Goal: Transaction & Acquisition: Obtain resource

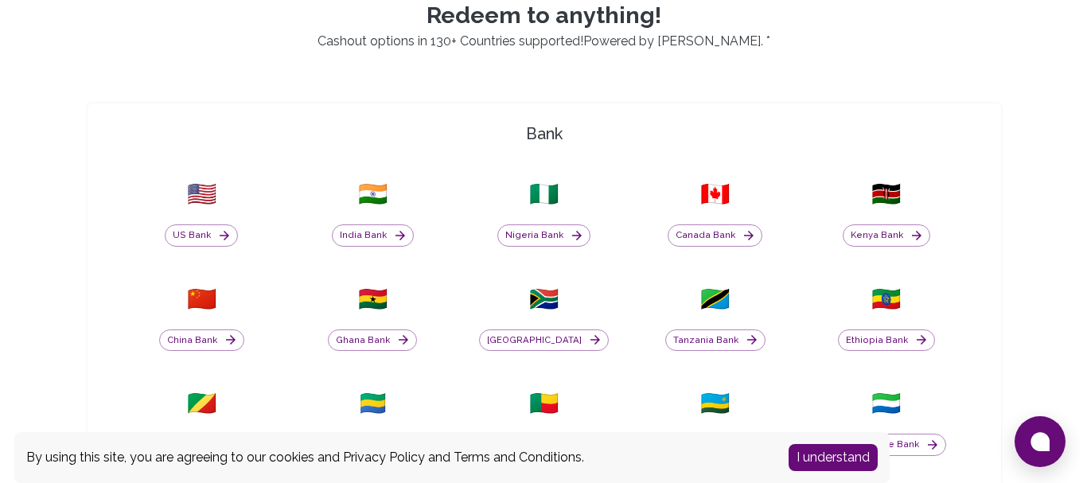
scroll to position [424, 0]
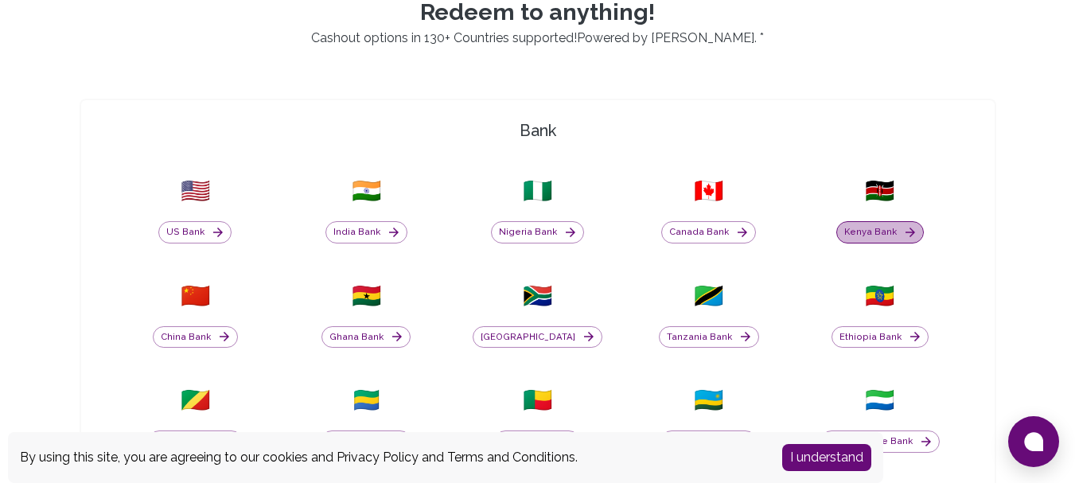
click at [865, 222] on button "Kenya Bank" at bounding box center [881, 232] width 88 height 22
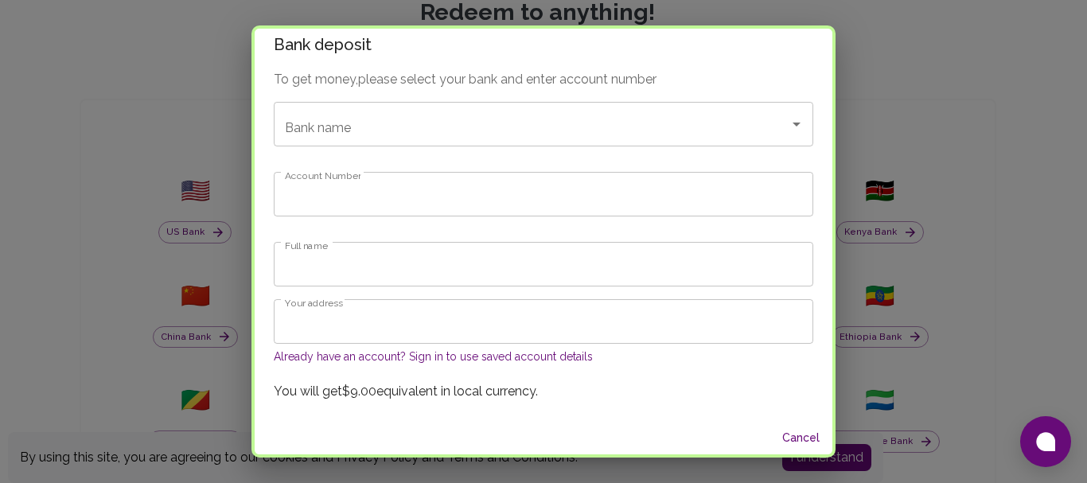
scroll to position [14, 0]
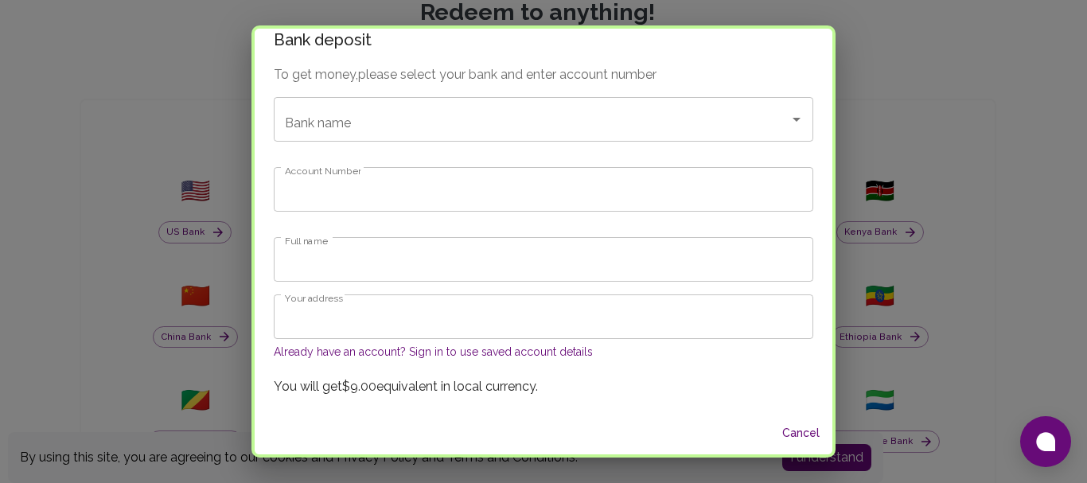
click at [775, 424] on button "Cancel" at bounding box center [800, 433] width 51 height 29
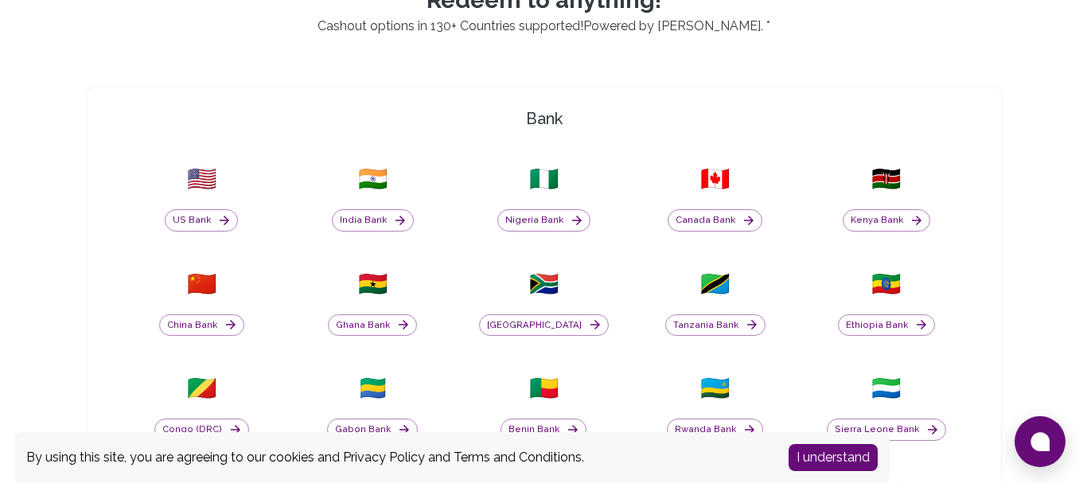
scroll to position [458, 0]
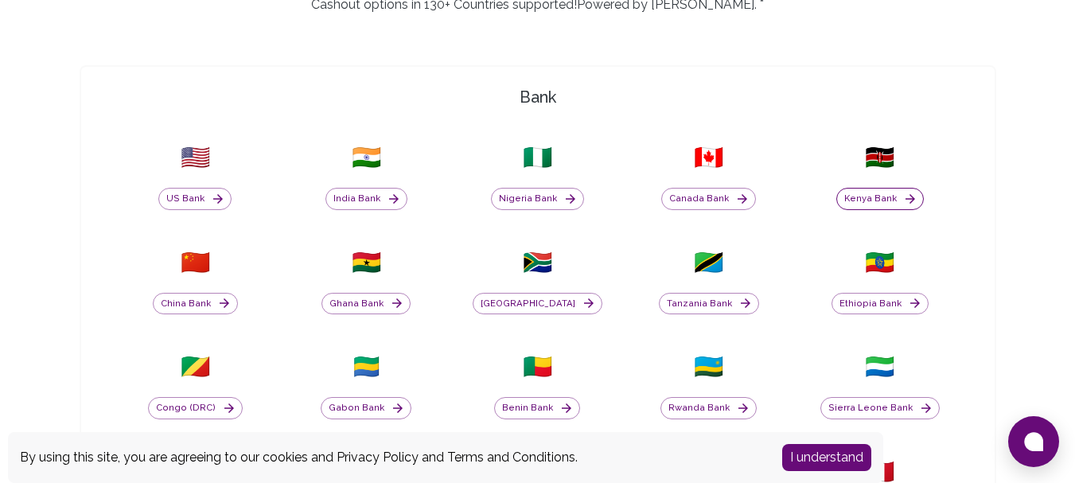
click at [883, 205] on button "Kenya Bank" at bounding box center [881, 199] width 88 height 22
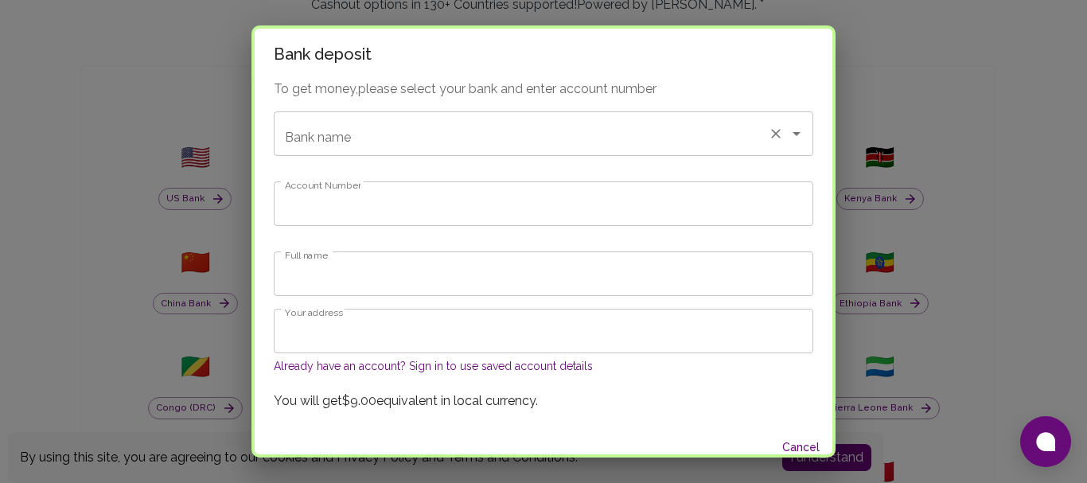
click at [380, 146] on input "Bank name" at bounding box center [521, 134] width 481 height 30
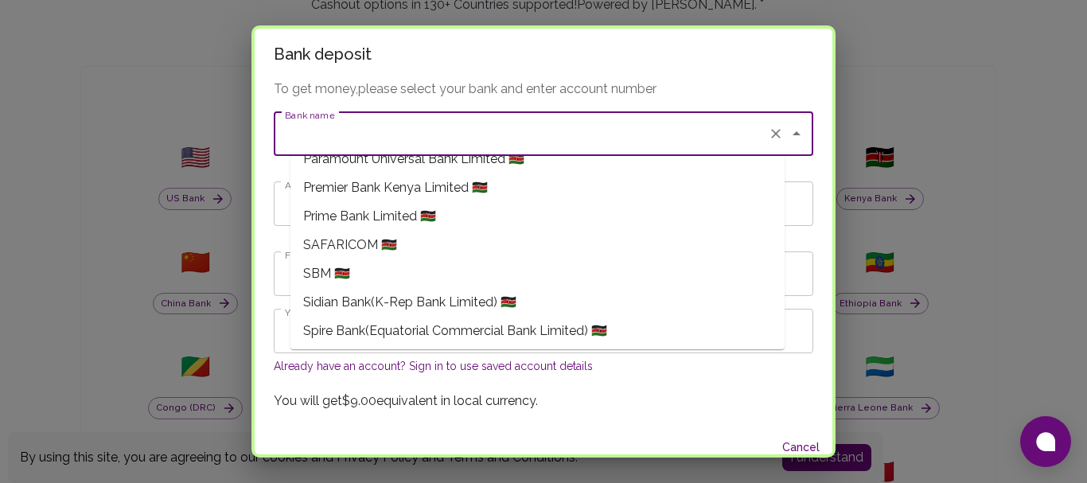
scroll to position [1083, 0]
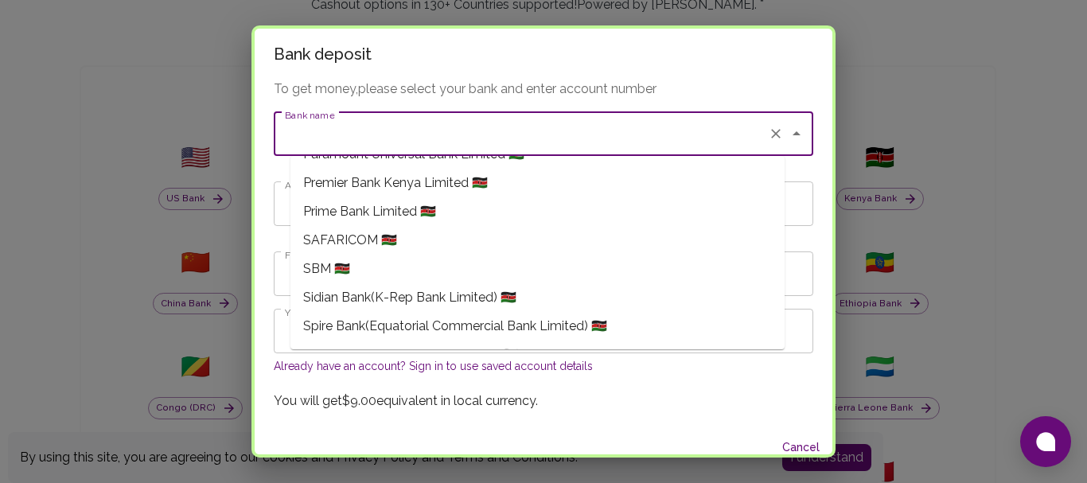
click at [378, 244] on span "SAFARICOM 🇰🇪" at bounding box center [350, 240] width 94 height 19
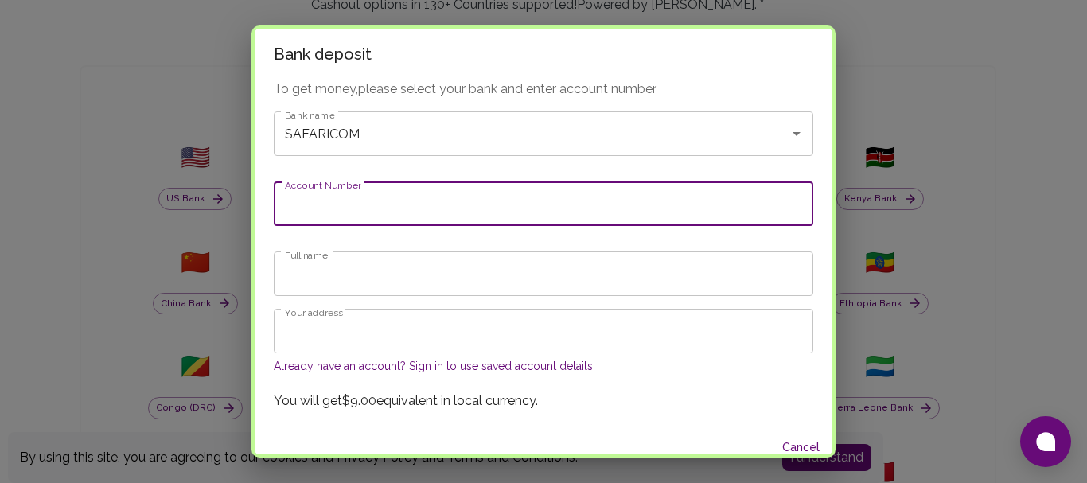
click at [366, 216] on input "Account Number" at bounding box center [544, 203] width 540 height 45
click at [353, 271] on input "Full name" at bounding box center [544, 274] width 540 height 45
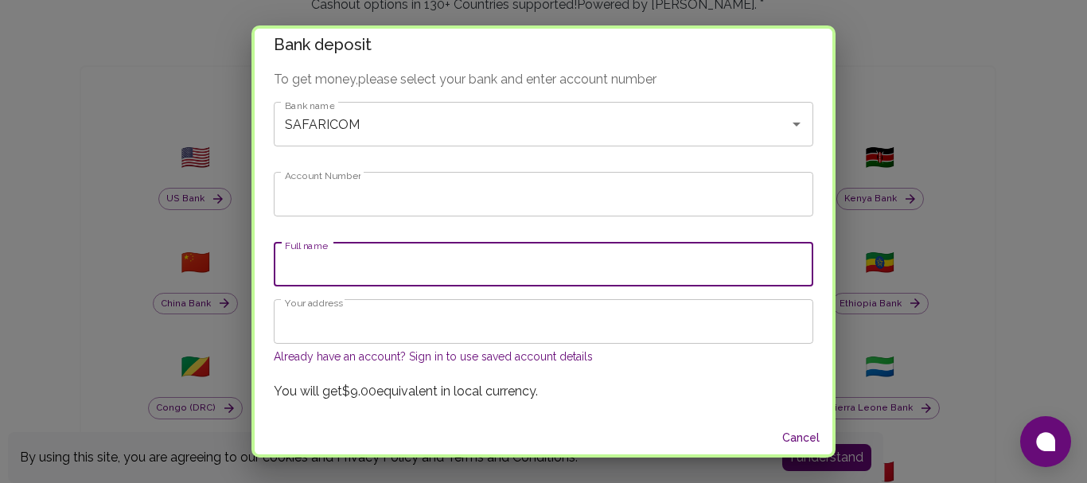
scroll to position [14, 0]
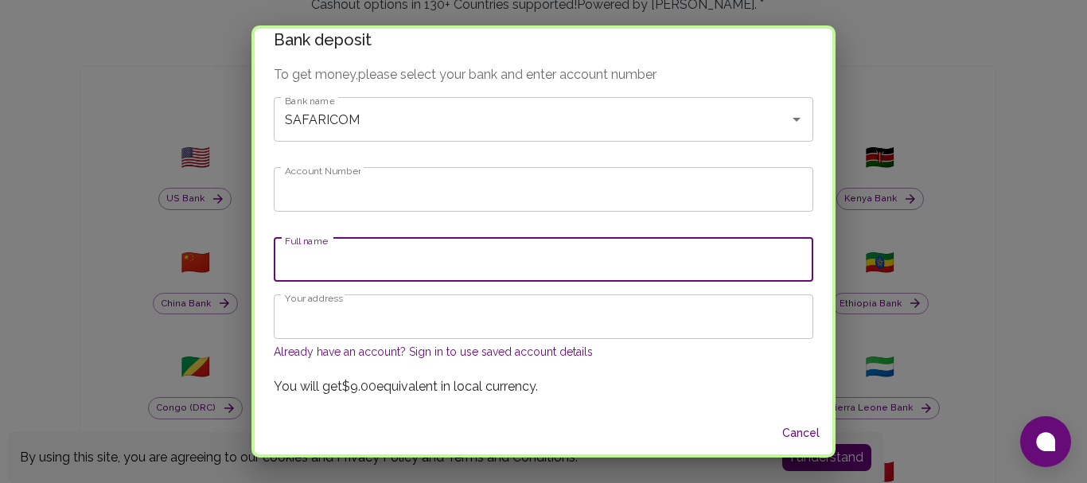
click at [794, 147] on div "To get money, please select your bank and enter account number Bank name SAFARI…" at bounding box center [544, 238] width 578 height 347
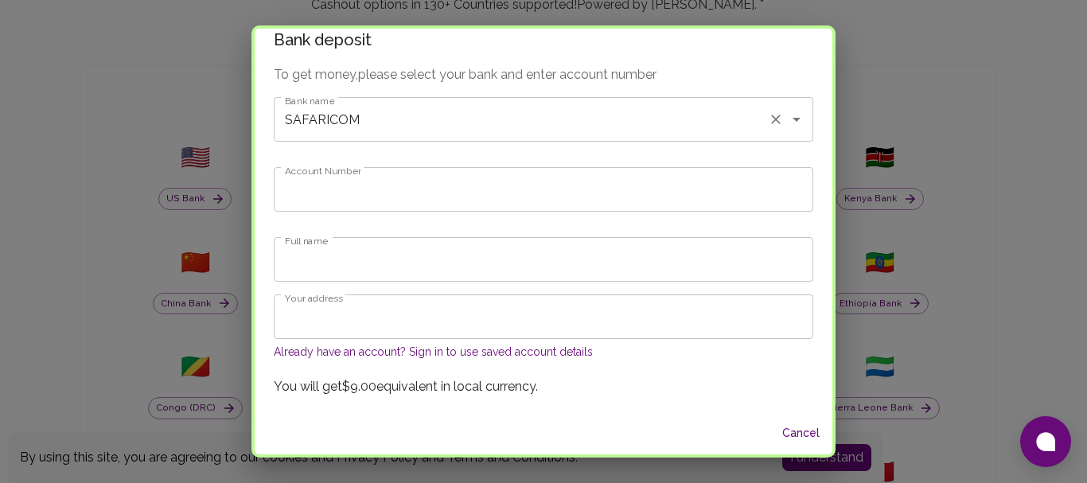
click at [413, 121] on input "SAFARICOM" at bounding box center [521, 119] width 481 height 30
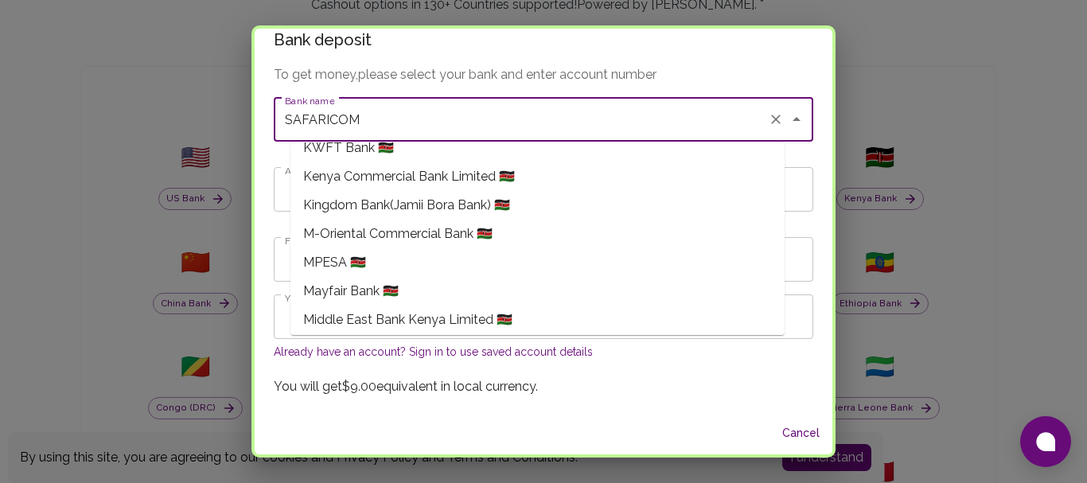
scroll to position [811, 0]
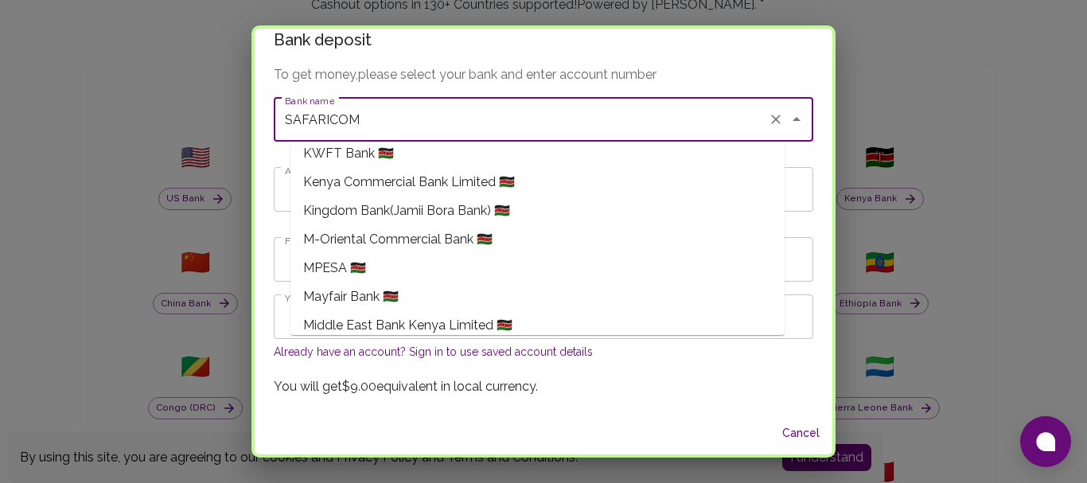
click at [408, 275] on li "MPESA 🇰🇪" at bounding box center [538, 268] width 494 height 29
type input "MPESA"
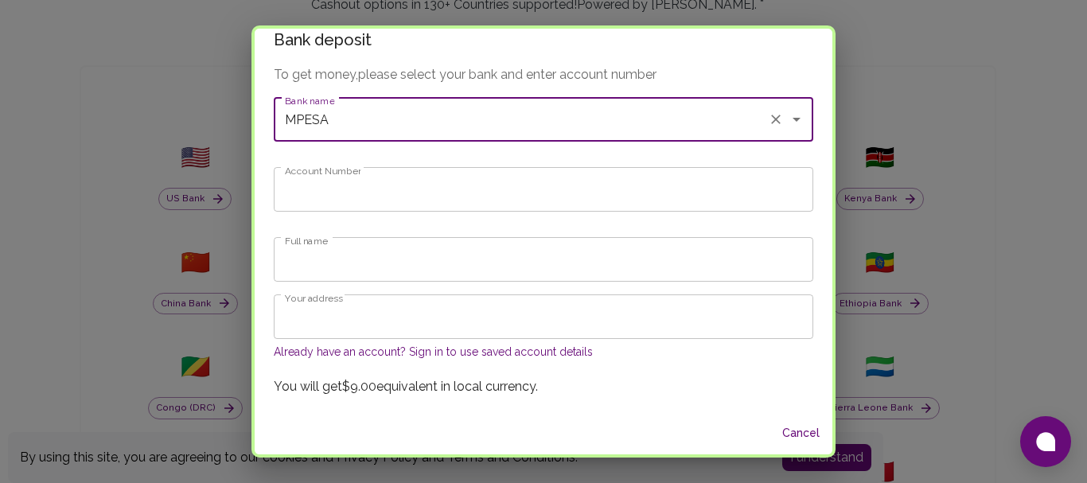
click at [408, 275] on input "Full name" at bounding box center [544, 259] width 540 height 45
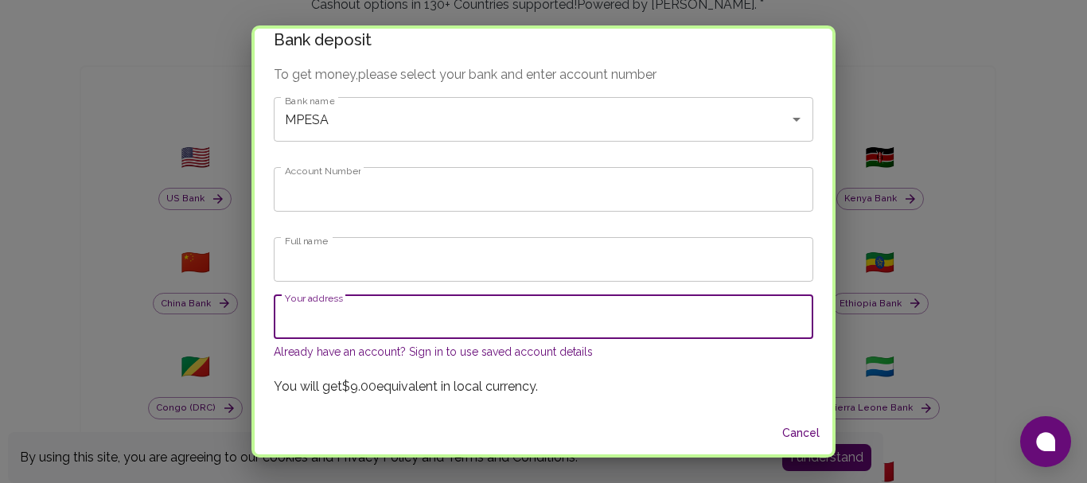
click at [318, 322] on input "Your address" at bounding box center [544, 317] width 540 height 45
type input "00100"
click at [349, 265] on input "Full name" at bounding box center [544, 259] width 540 height 45
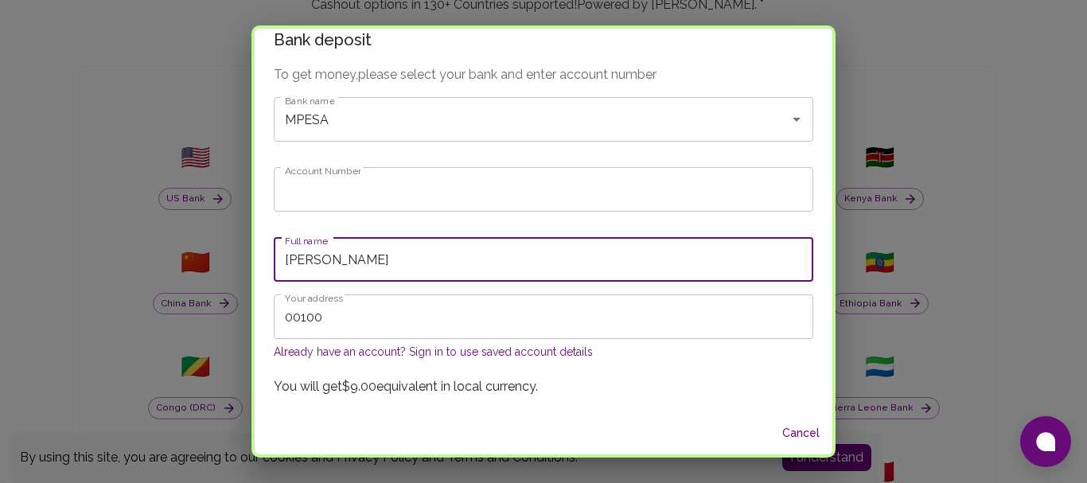
type input "[PERSON_NAME]"
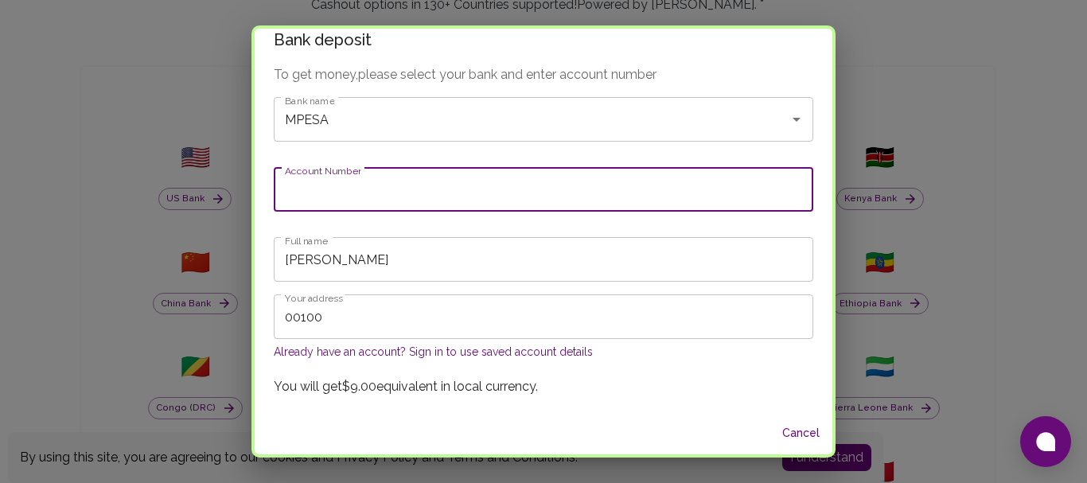
click at [350, 189] on input "Account Number" at bounding box center [544, 189] width 540 height 45
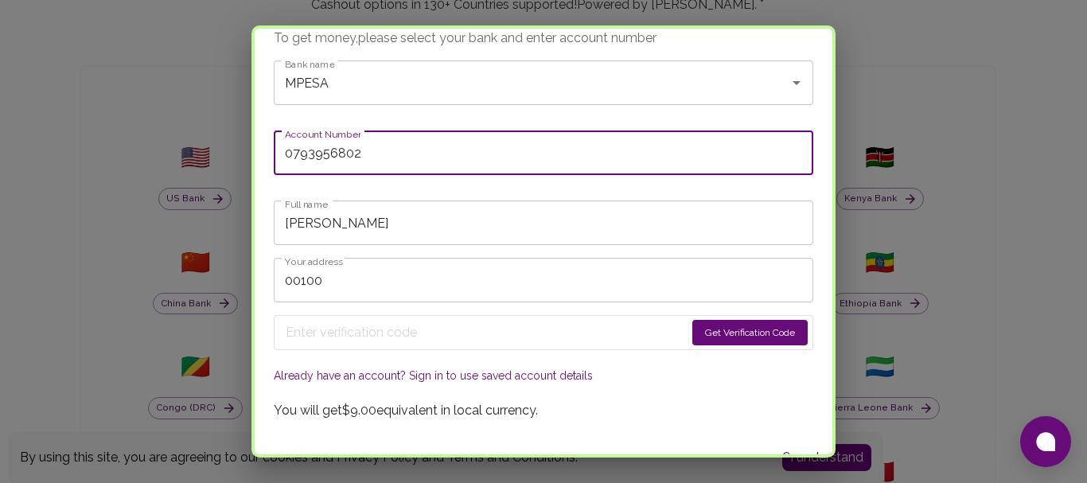
scroll to position [75, 0]
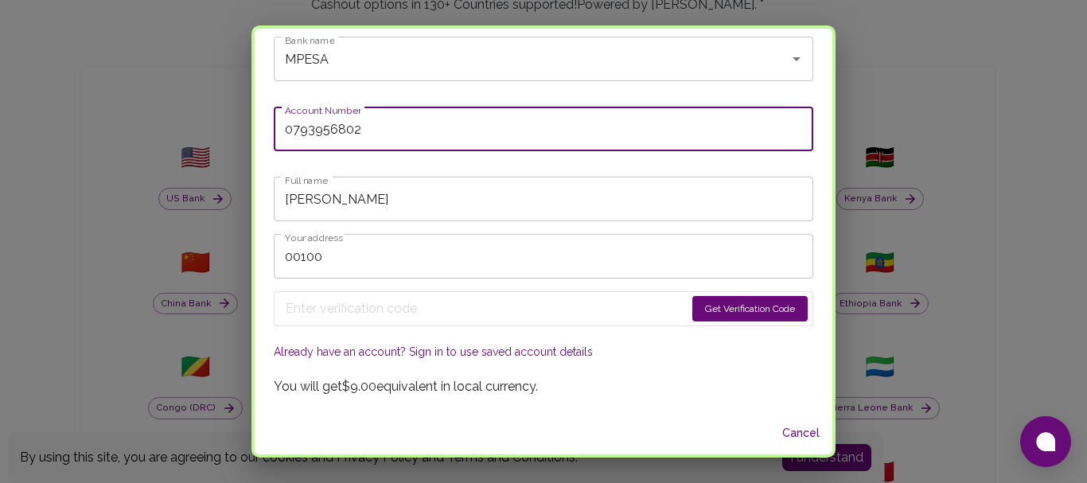
click at [315, 126] on input "0793956802" at bounding box center [544, 129] width 540 height 45
type input "[PHONE_NUMBER]"
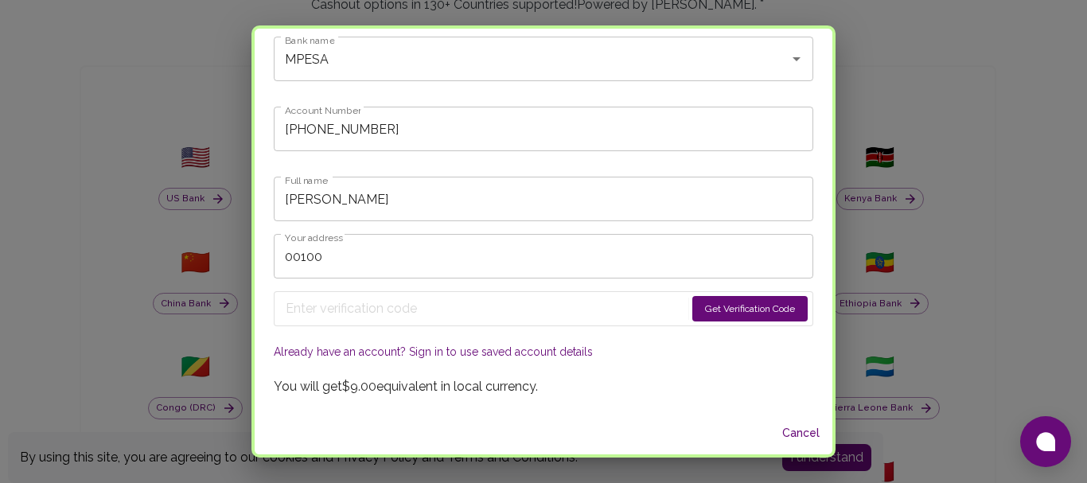
click at [698, 305] on button "Get Verification Code" at bounding box center [750, 308] width 115 height 25
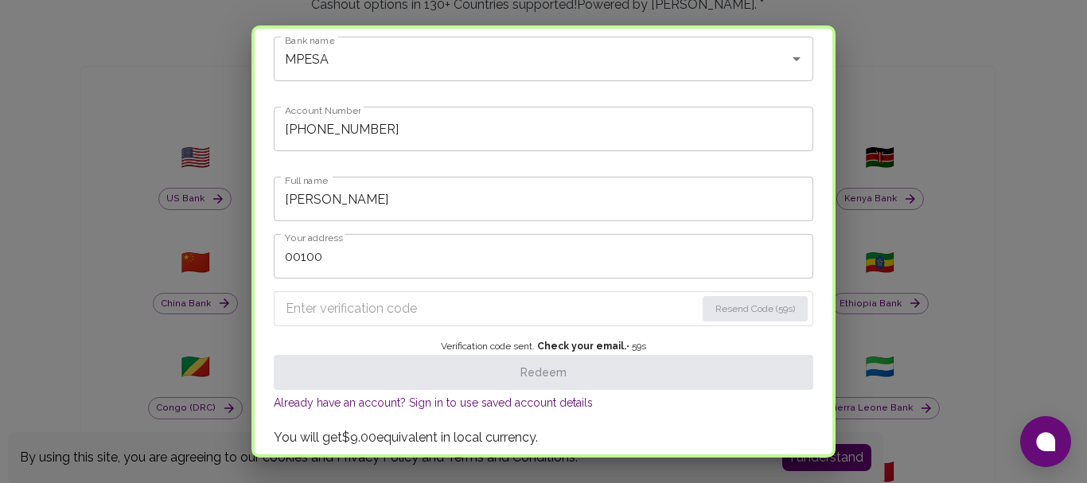
scroll to position [125, 0]
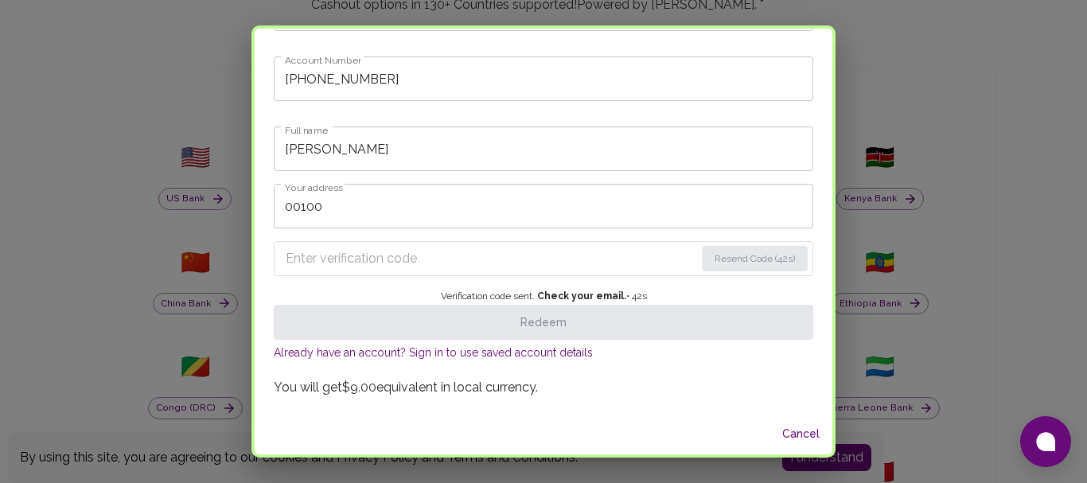
click at [329, 260] on input "Enter verification code" at bounding box center [490, 258] width 409 height 25
paste input "0689"
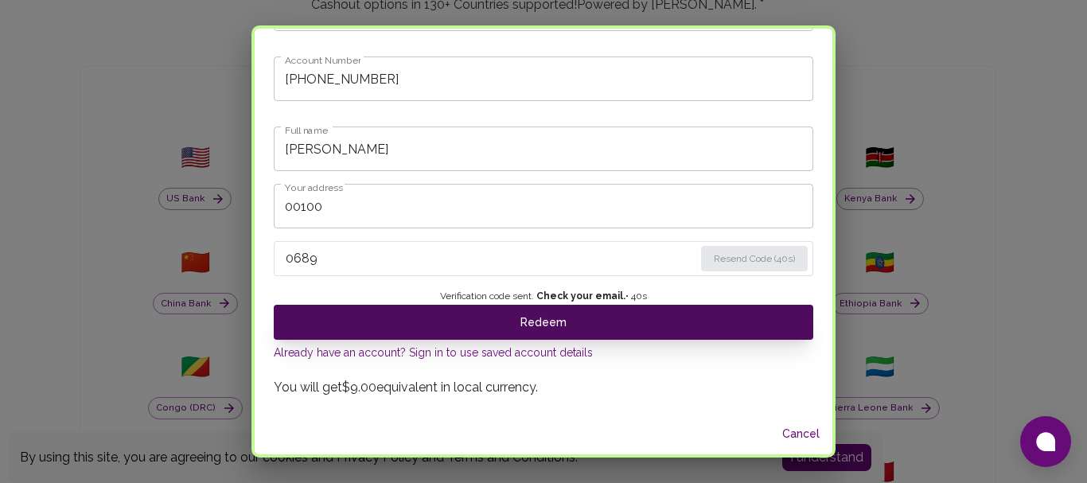
type input "0689"
click at [495, 330] on button "Redeem" at bounding box center [544, 322] width 540 height 35
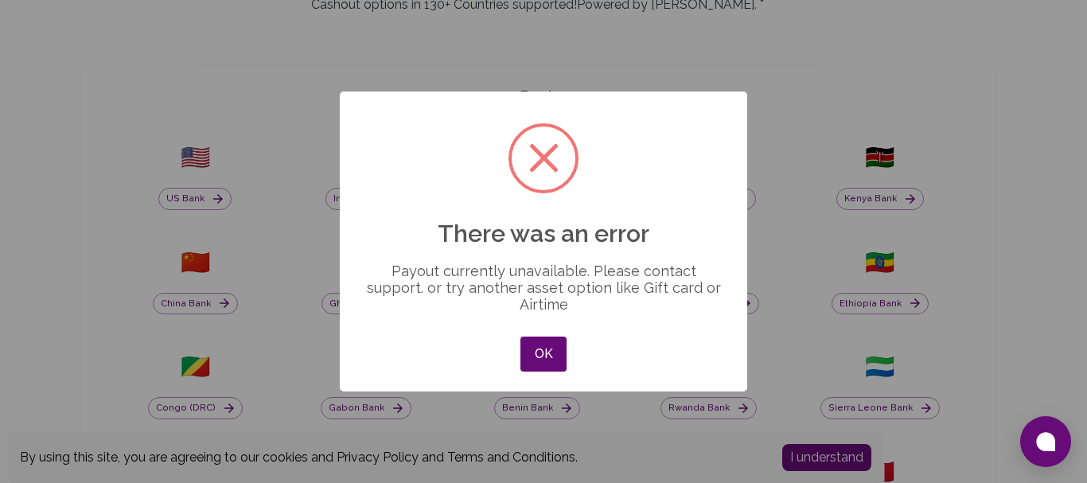
scroll to position [14, 0]
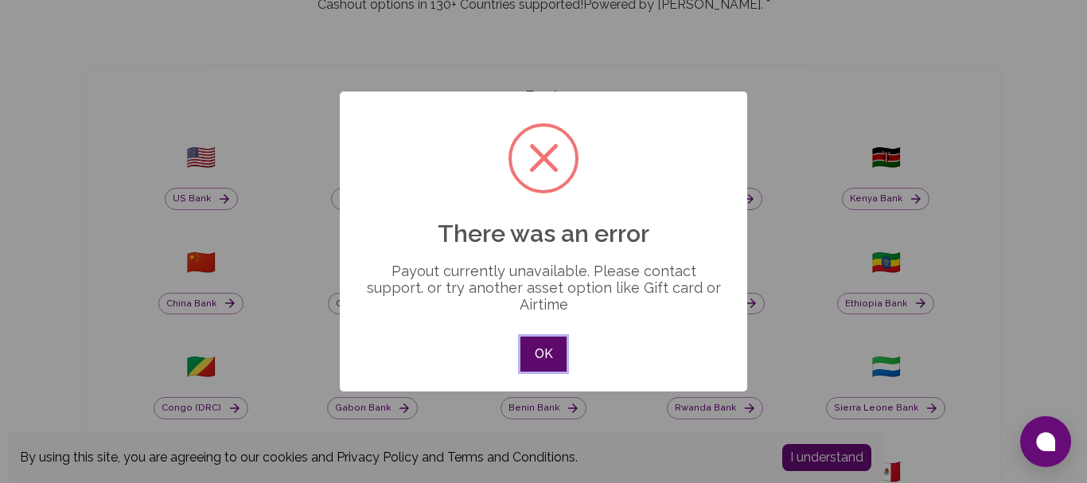
click at [541, 338] on button "OK" at bounding box center [544, 354] width 46 height 35
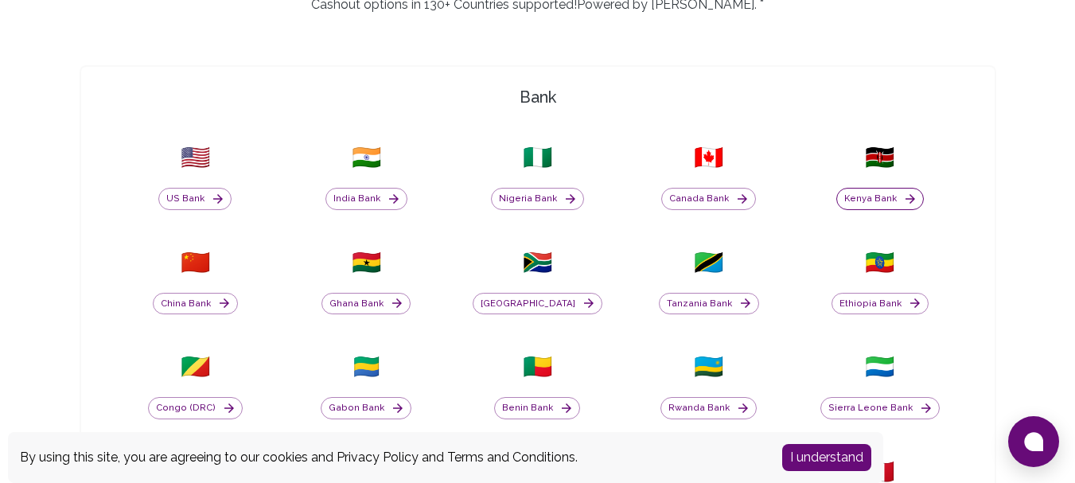
click at [868, 197] on button "Kenya Bank" at bounding box center [881, 199] width 88 height 22
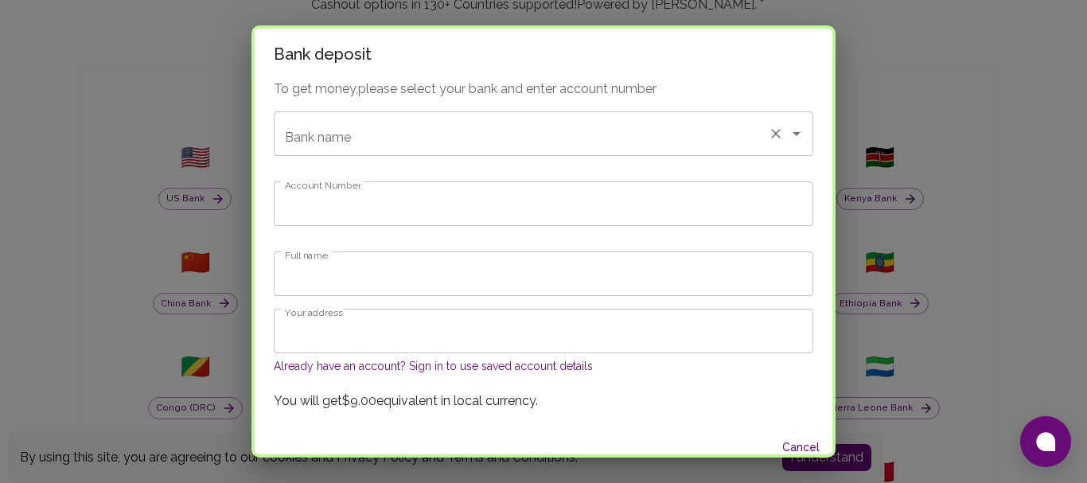
click at [560, 151] on div "Bank name" at bounding box center [544, 133] width 540 height 45
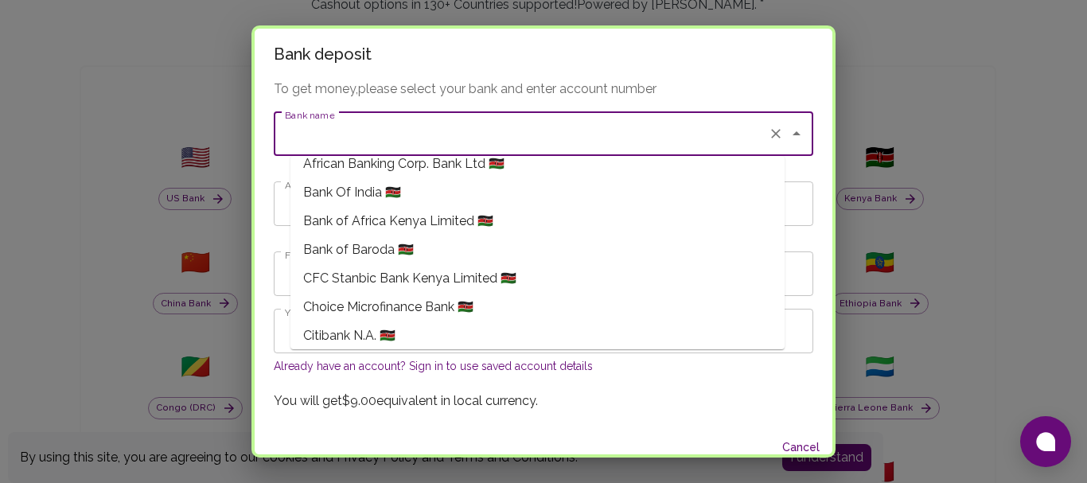
scroll to position [101, 0]
click at [470, 276] on span "CFC Stanbic Bank Kenya Limited 🇰🇪" at bounding box center [409, 276] width 213 height 19
type input "CFC Stanbic Bank Kenya Limited"
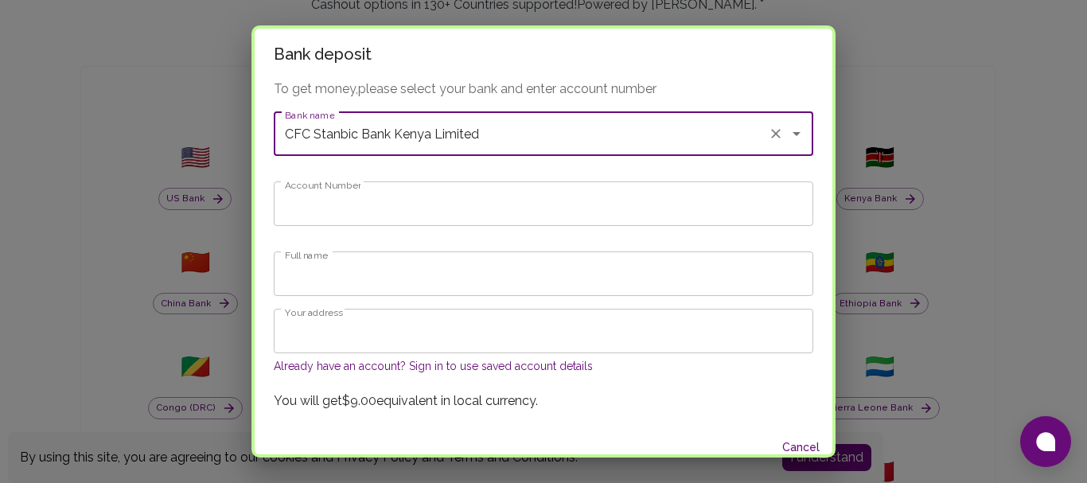
scroll to position [14, 0]
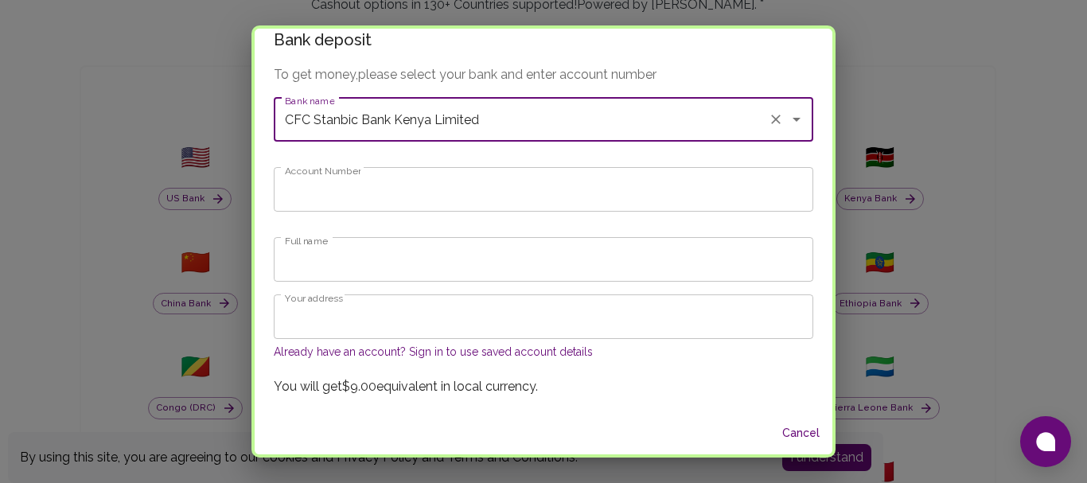
click at [445, 259] on input "Full name" at bounding box center [544, 259] width 540 height 45
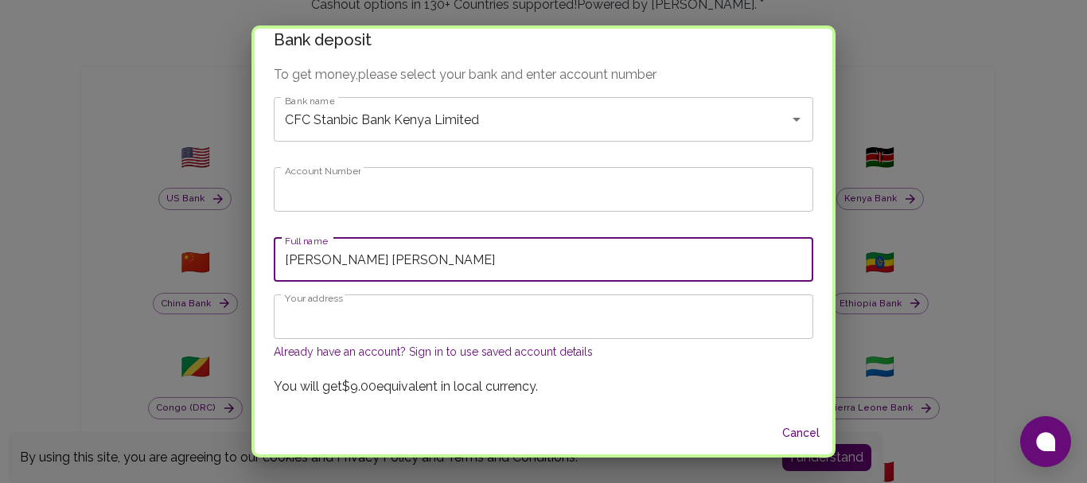
type input "[PERSON_NAME] [PERSON_NAME]"
click at [395, 196] on input "Account Number" at bounding box center [544, 189] width 540 height 45
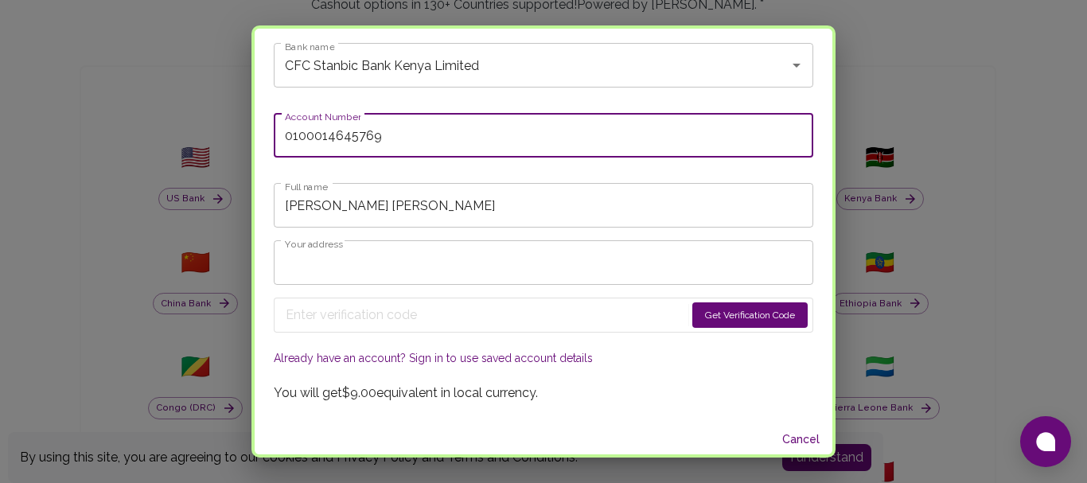
scroll to position [75, 0]
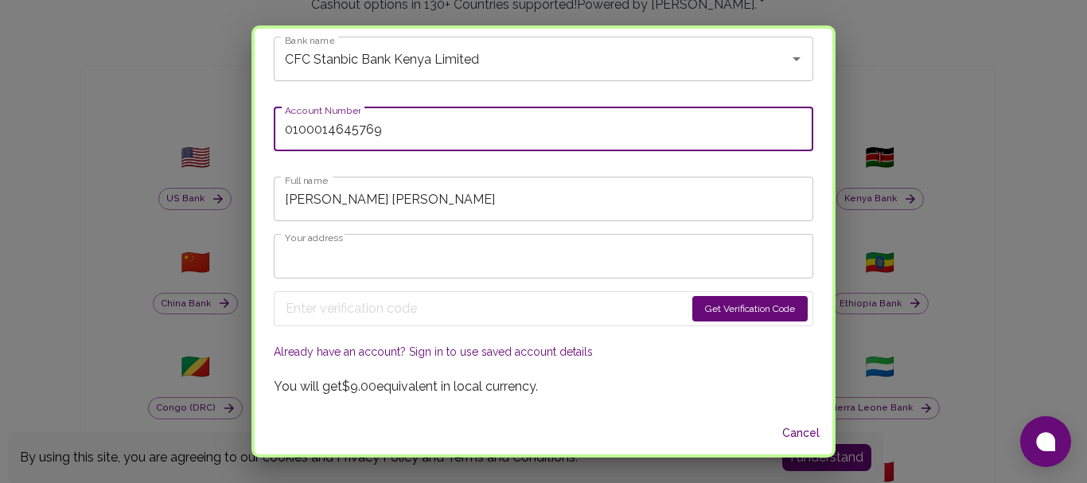
type input "0100014645769"
click at [343, 249] on input "Your address" at bounding box center [544, 256] width 540 height 45
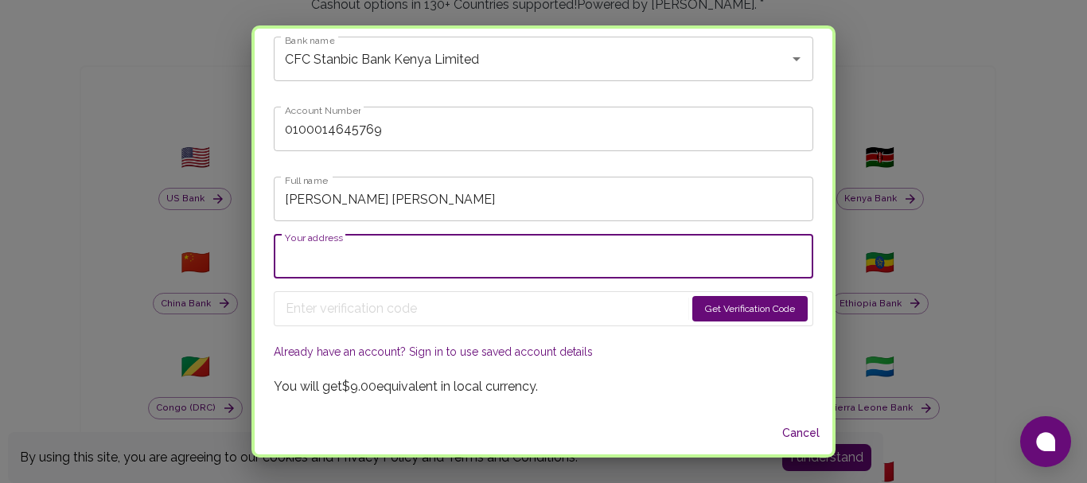
type input "00100"
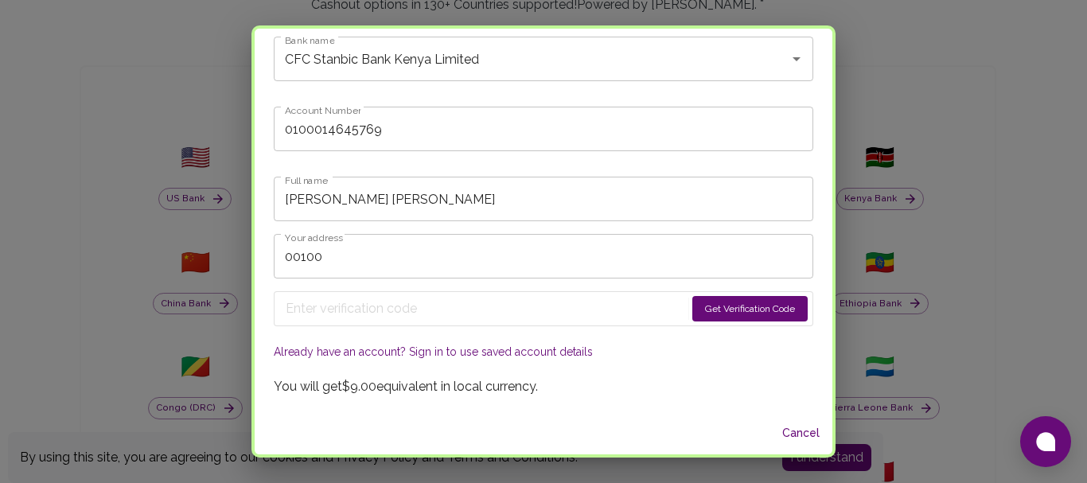
click at [693, 302] on button "Get Verification Code" at bounding box center [750, 308] width 115 height 25
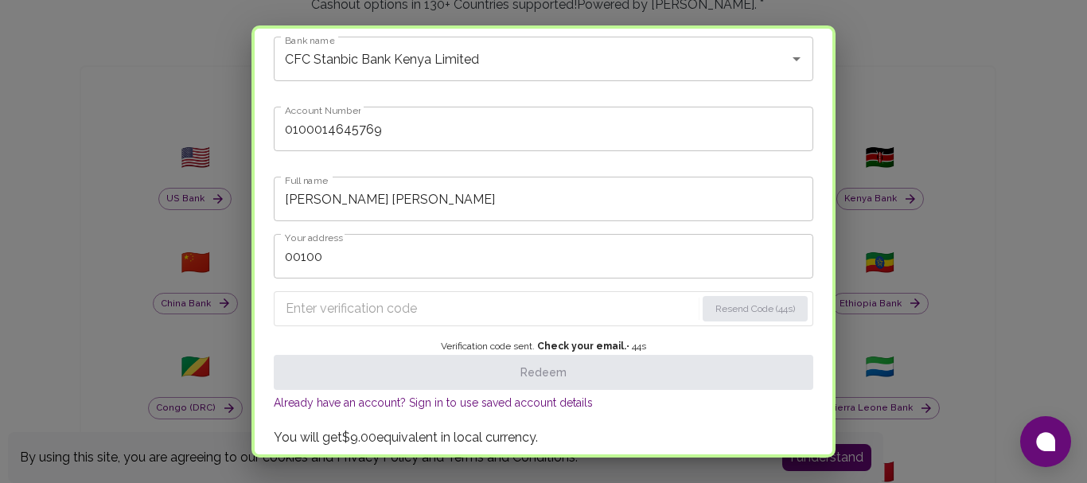
click at [377, 319] on input "Enter verification code" at bounding box center [491, 308] width 410 height 25
type input "v"
paste input "2410"
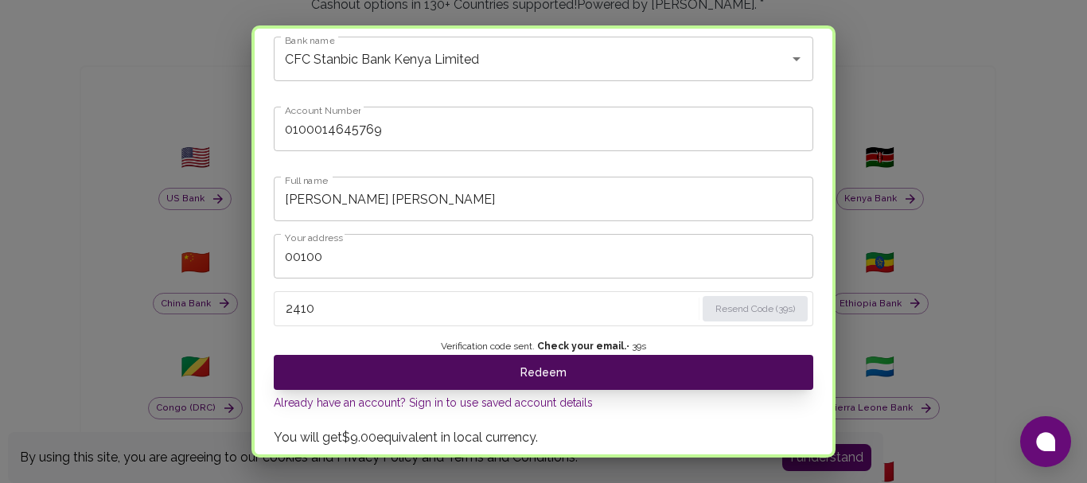
type input "2410"
click at [457, 381] on button "Redeem" at bounding box center [544, 372] width 540 height 35
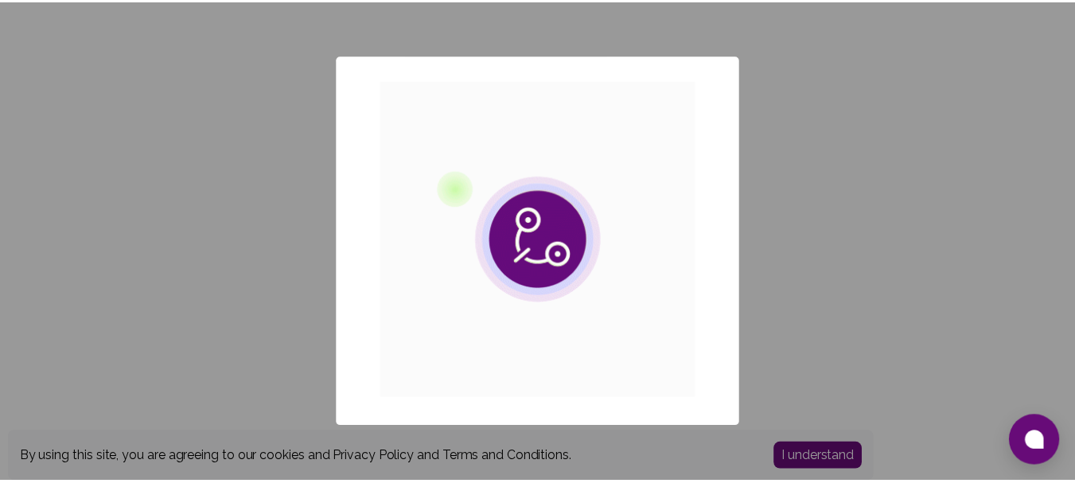
scroll to position [0, 0]
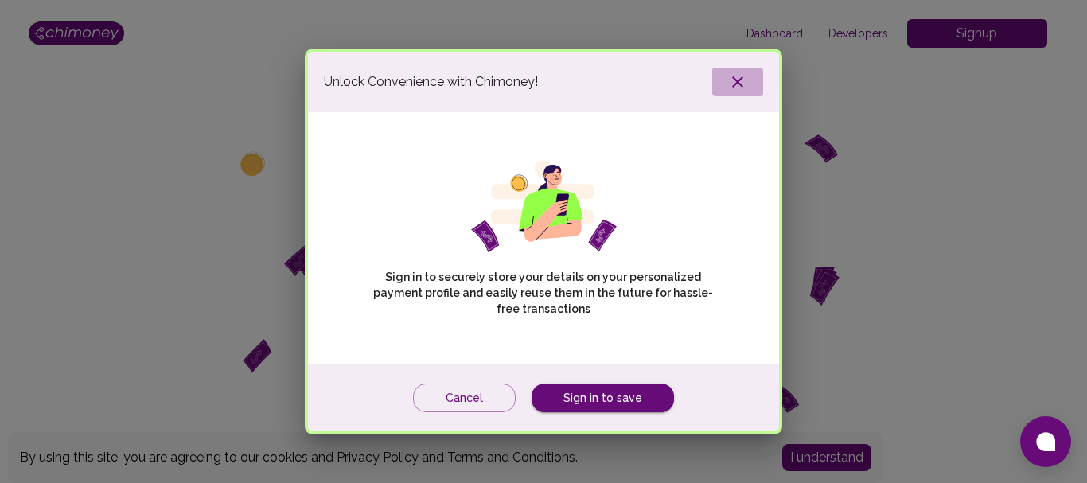
click at [740, 72] on icon "button" at bounding box center [737, 81] width 19 height 19
